Goal: Task Accomplishment & Management: Use online tool/utility

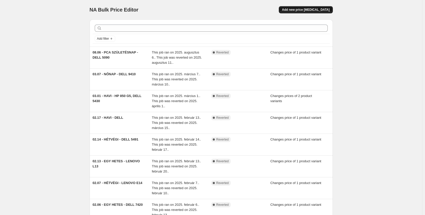
click at [299, 10] on span "Add new price [MEDICAL_DATA]" at bounding box center [306, 10] width 48 height 4
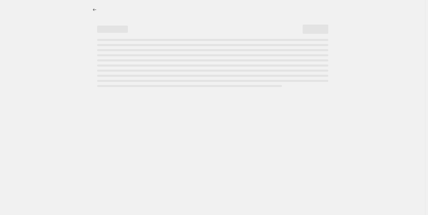
select select "percentage"
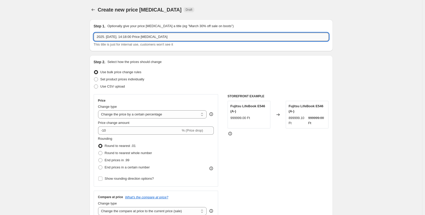
click at [193, 33] on input "2025. [DATE]. 14:18:00 Price [MEDICAL_DATA]" at bounding box center [211, 37] width 235 height 8
type input "09.01 - HAVI - LENOVO T480, T490"
click at [137, 80] on span "Set product prices individually" at bounding box center [122, 79] width 44 height 4
click at [94, 78] on input "Set product prices individually" at bounding box center [94, 77] width 0 height 0
radio input "true"
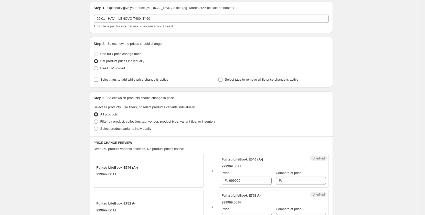
scroll to position [18, 0]
click at [126, 130] on span "Select product variants individually" at bounding box center [125, 129] width 51 height 4
click at [94, 127] on input "Select product variants individually" at bounding box center [94, 127] width 0 height 0
radio input "true"
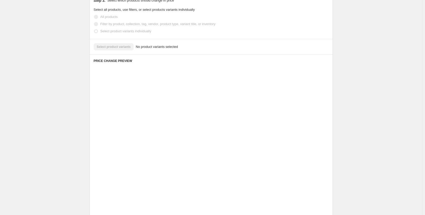
scroll to position [54, 0]
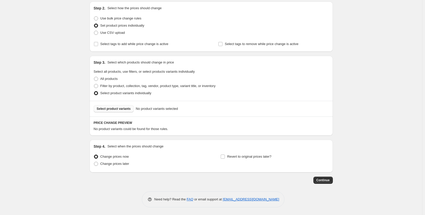
click at [121, 109] on span "Select product variants" at bounding box center [114, 109] width 34 height 4
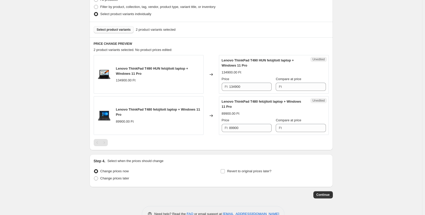
scroll to position [133, 0]
click at [261, 88] on input "134900" at bounding box center [250, 87] width 43 height 8
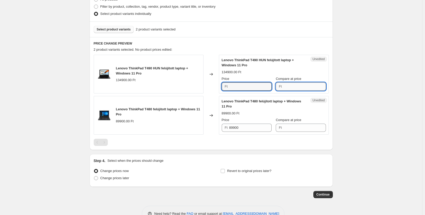
type input "134900"
click at [299, 87] on input "Compare at price" at bounding box center [305, 87] width 43 height 8
paste input "134900"
type input "134900"
click at [244, 89] on input "134900" at bounding box center [250, 87] width 43 height 8
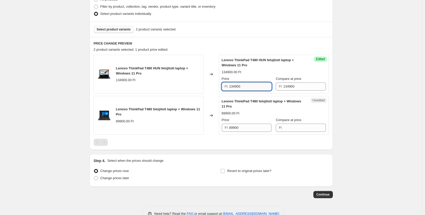
click at [244, 89] on input "134900" at bounding box center [250, 87] width 43 height 8
type input "119900"
click at [366, 80] on div "Create new price change job. This page is ready Create new price change job Dra…" at bounding box center [211, 48] width 423 height 363
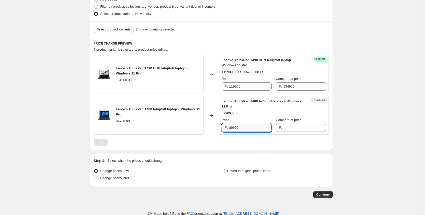
click at [259, 125] on input "89900" at bounding box center [250, 128] width 43 height 8
type input "89900"
click at [304, 129] on input "Compare at price" at bounding box center [305, 128] width 43 height 8
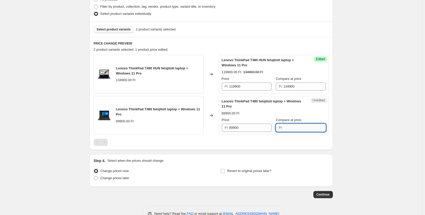
paste input "89900"
type input "89900"
click at [252, 129] on input "89900" at bounding box center [250, 128] width 43 height 8
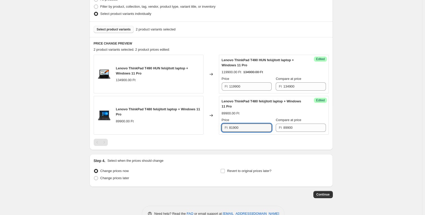
type input "81900"
click at [354, 148] on div "Create new price change job. This page is ready Create new price change job Dra…" at bounding box center [211, 48] width 423 height 363
click at [120, 178] on span "Change prices later" at bounding box center [114, 178] width 29 height 4
click at [94, 177] on input "Change prices later" at bounding box center [94, 176] width 0 height 0
radio input "true"
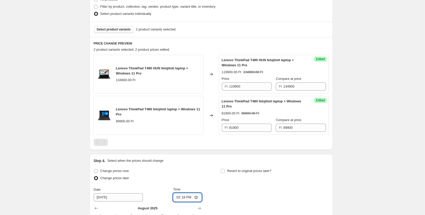
click at [187, 198] on input "14:18" at bounding box center [187, 197] width 29 height 9
type input "00:00"
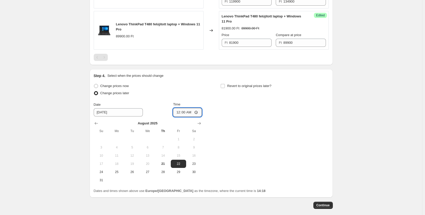
scroll to position [219, 0]
click at [201, 123] on icon "Show next month, September 2025" at bounding box center [199, 123] width 3 height 3
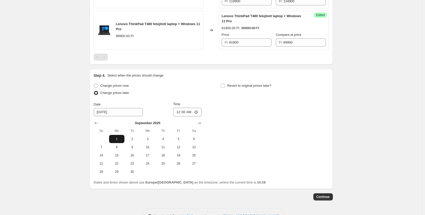
click at [117, 135] on button "1" at bounding box center [116, 139] width 15 height 8
type input "9/1/2025"
click at [252, 87] on span "Revert to original prices later?" at bounding box center [249, 86] width 44 height 4
click at [225, 87] on input "Revert to original prices later?" at bounding box center [223, 86] width 4 height 4
checkbox input "true"
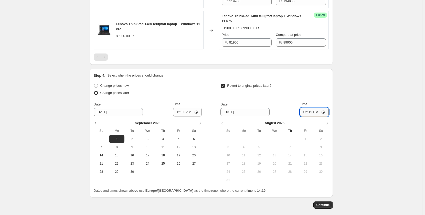
click at [313, 112] on input "14:19" at bounding box center [314, 112] width 29 height 9
type input "00:00"
click at [329, 126] on icon "Show next month, September 2025" at bounding box center [326, 123] width 5 height 5
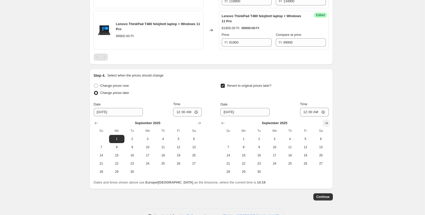
click at [329, 126] on icon "Show next month, October 2025" at bounding box center [326, 123] width 5 height 5
click at [277, 140] on span "1" at bounding box center [274, 139] width 11 height 4
type input "10/1/2025"
click at [326, 197] on span "Continue" at bounding box center [323, 197] width 13 height 4
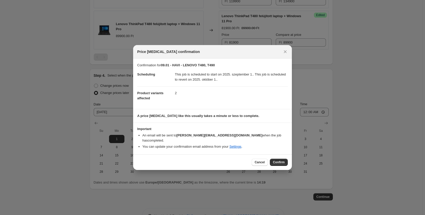
click at [278, 160] on span "Confirm" at bounding box center [279, 162] width 12 height 4
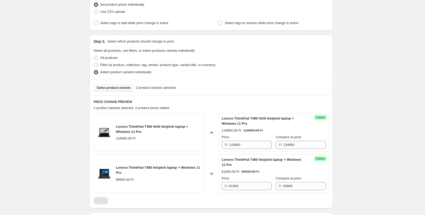
scroll to position [97, 0]
